Goal: Find specific page/section: Find specific page/section

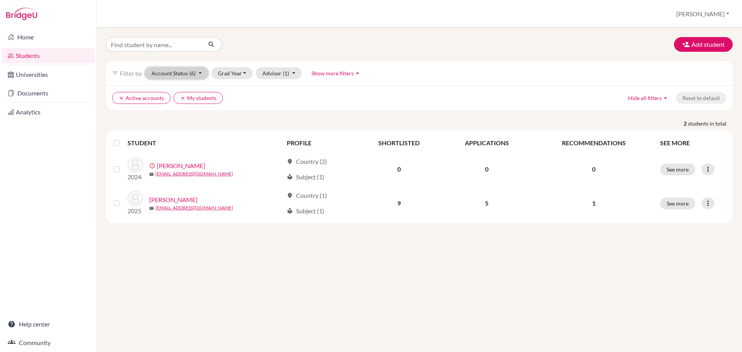
click at [172, 71] on button "Account Status (6)" at bounding box center [176, 73] width 63 height 12
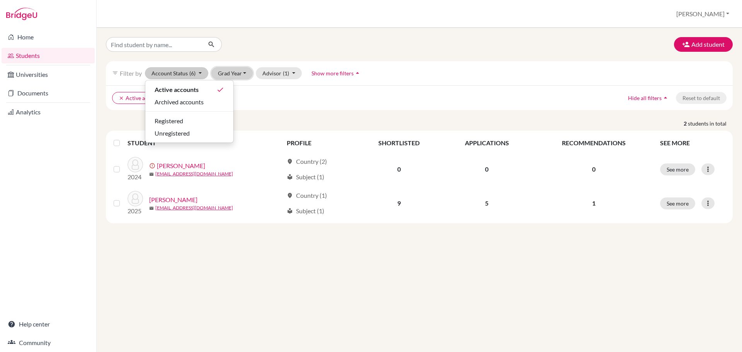
click at [236, 71] on button "Grad Year" at bounding box center [232, 73] width 42 height 12
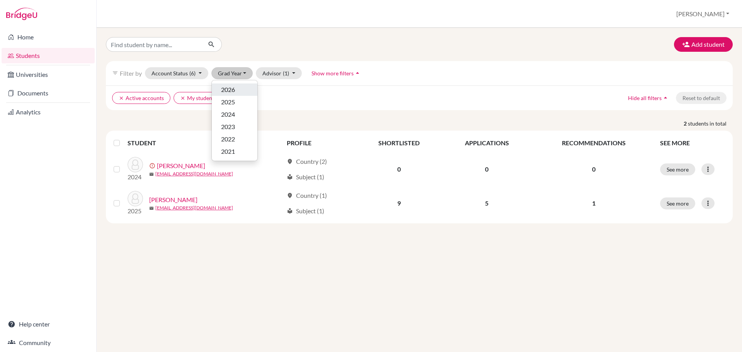
click at [235, 88] on div "2026" at bounding box center [234, 89] width 27 height 9
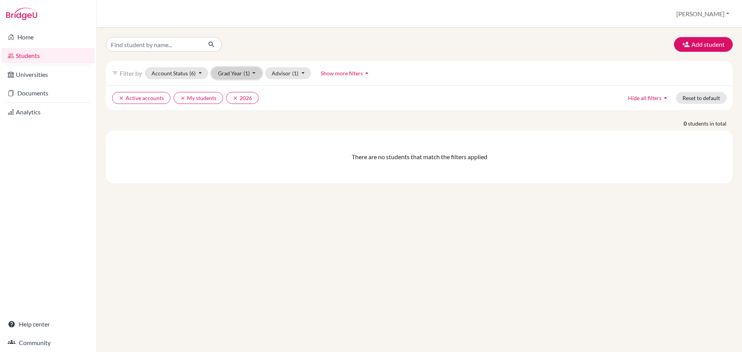
click at [243, 71] on span "(1)" at bounding box center [246, 73] width 6 height 7
click at [287, 74] on button "Advisor (1)" at bounding box center [288, 73] width 46 height 12
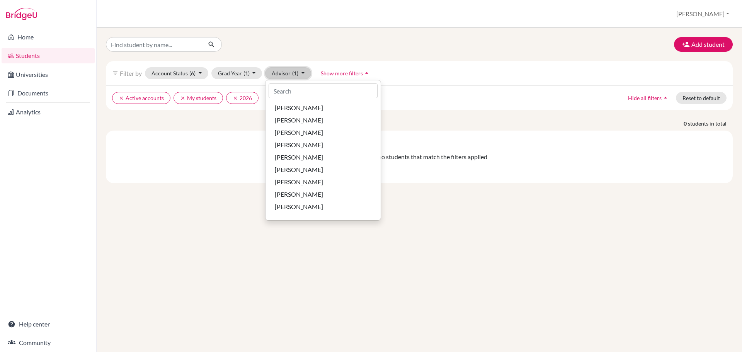
scroll to position [51, 0]
drag, startPoint x: 374, startPoint y: 188, endPoint x: 375, endPoint y: 179, distance: 8.9
click at [375, 179] on ul "My students done Without advisor [PERSON_NAME], [PERSON_NAME], [PERSON_NAME], […" at bounding box center [322, 159] width 115 height 116
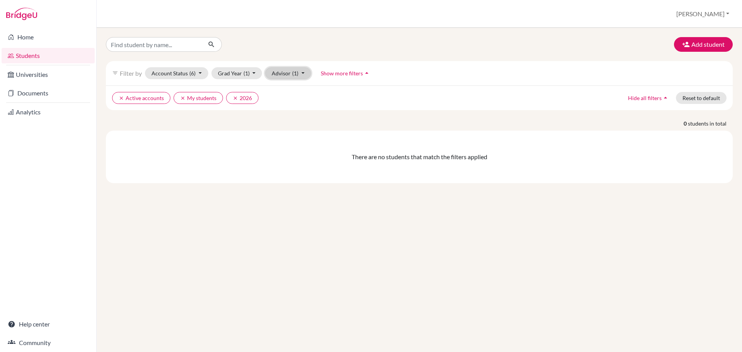
click at [299, 71] on button "Advisor (1)" at bounding box center [288, 73] width 46 height 12
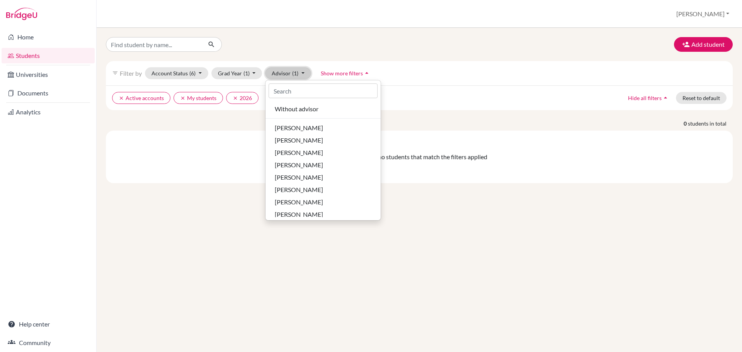
scroll to position [0, 0]
click at [438, 245] on div "Add student filter_list Filter by Account Status (6) Active accounts done Archi…" at bounding box center [419, 190] width 645 height 324
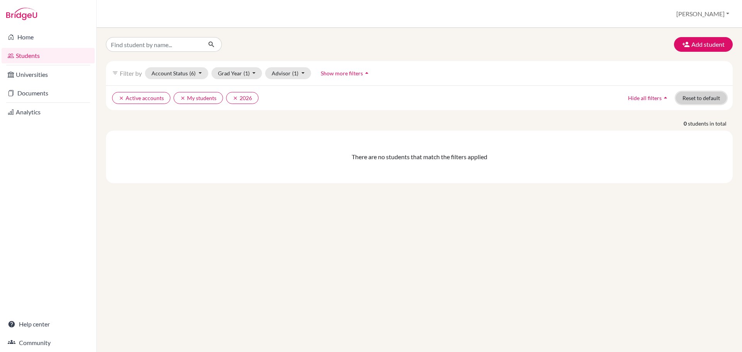
drag, startPoint x: 698, startPoint y: 99, endPoint x: 681, endPoint y: 104, distance: 17.2
click at [698, 99] on button "Reset to default" at bounding box center [701, 98] width 51 height 12
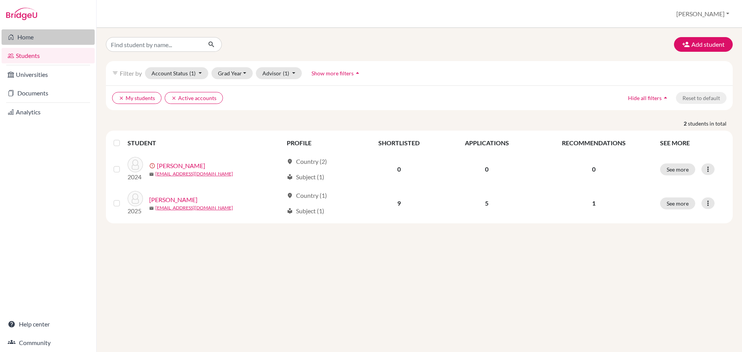
click at [26, 40] on link "Home" at bounding box center [48, 36] width 93 height 15
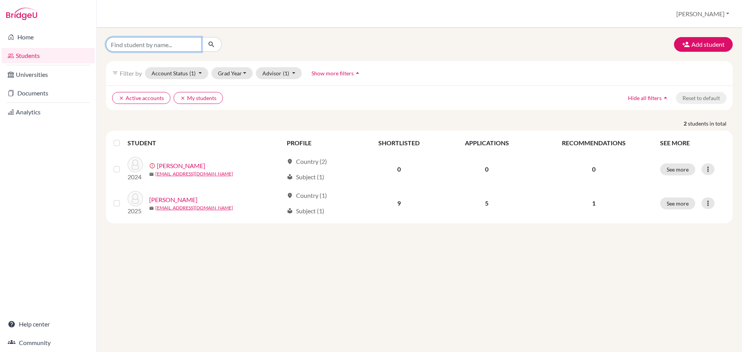
click at [131, 44] on input "Find student by name..." at bounding box center [154, 44] width 96 height 15
type input "J"
click at [723, 16] on button "[PERSON_NAME]" at bounding box center [703, 14] width 60 height 15
click at [588, 269] on div "Add student filter_list Filter by Account Status (1) Active accounts done Archi…" at bounding box center [419, 190] width 645 height 324
